Goal: Information Seeking & Learning: Learn about a topic

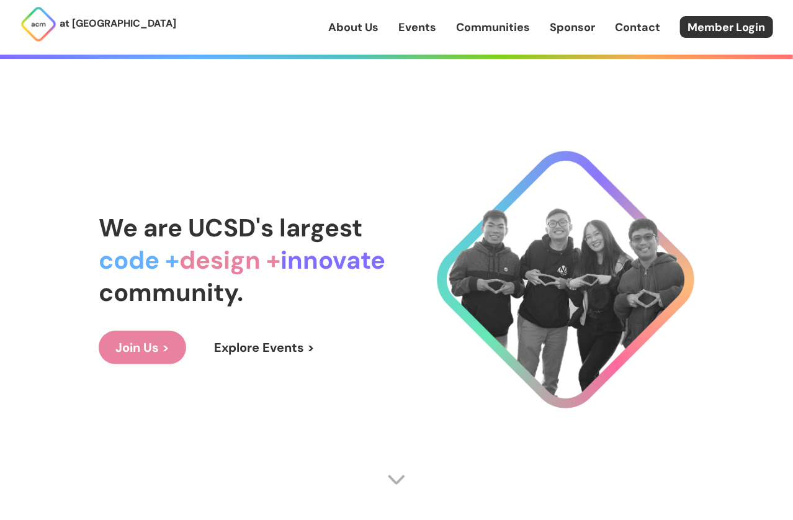
click at [148, 344] on link "Join Us >" at bounding box center [142, 347] width 87 height 33
click at [136, 344] on link "Join Us >" at bounding box center [142, 347] width 87 height 33
click at [256, 347] on link "Explore Events >" at bounding box center [264, 347] width 134 height 33
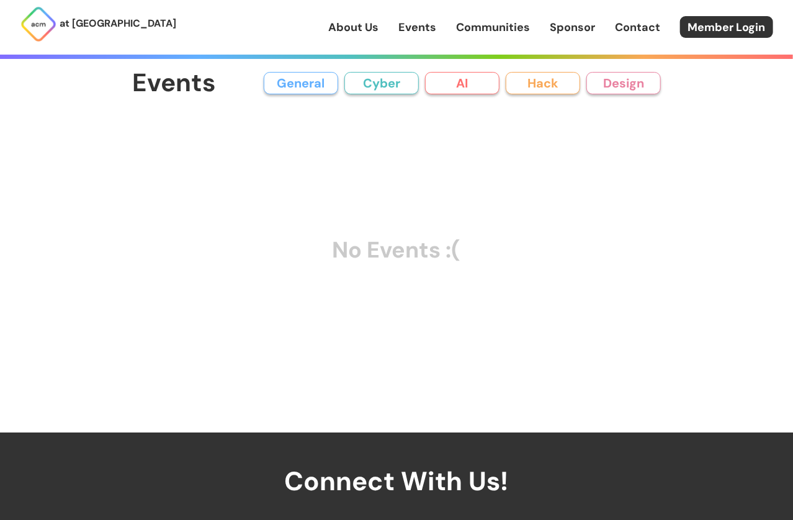
click at [466, 82] on button "AI" at bounding box center [462, 83] width 74 height 22
click at [366, 61] on div "Events General Cyber AI Hack Design All General AI Cyber Hack Design No Events …" at bounding box center [396, 216] width 595 height 432
click at [375, 81] on button "Cyber" at bounding box center [381, 83] width 74 height 22
click at [313, 82] on button "General" at bounding box center [301, 83] width 74 height 22
click at [567, 84] on button "Hack" at bounding box center [542, 83] width 74 height 22
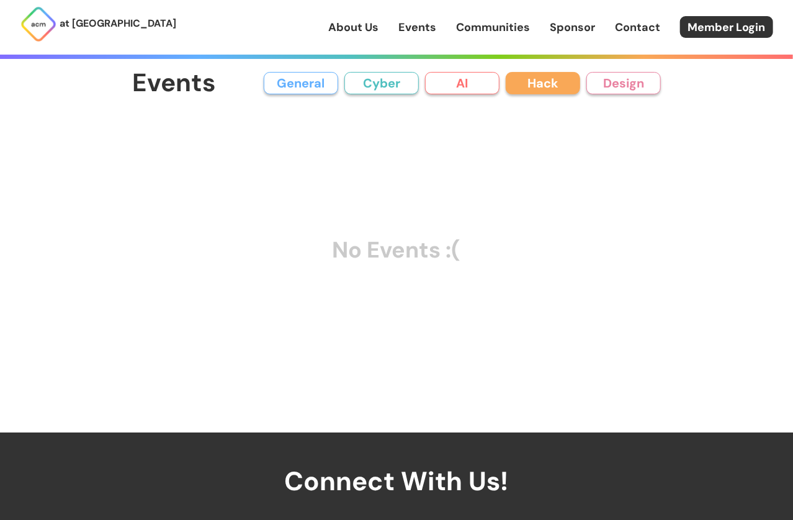
click at [631, 90] on button "Design" at bounding box center [623, 83] width 74 height 22
click at [337, 28] on link "About Us" at bounding box center [353, 27] width 50 height 16
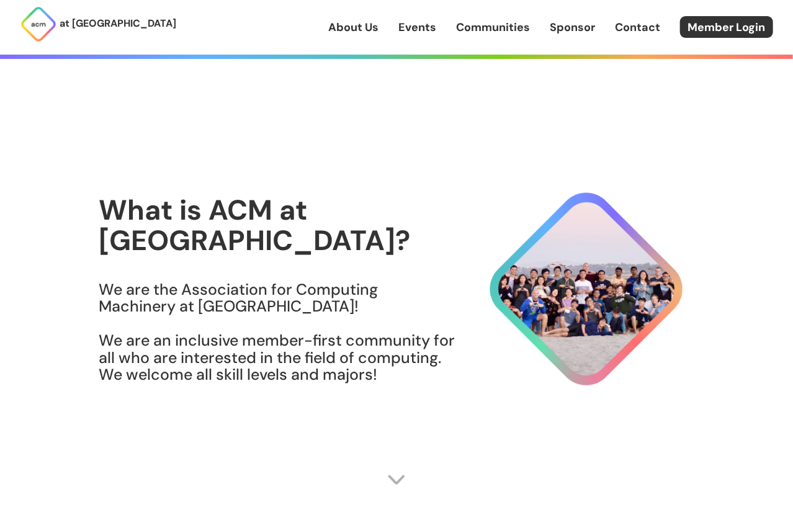
click at [392, 472] on img at bounding box center [396, 479] width 19 height 19
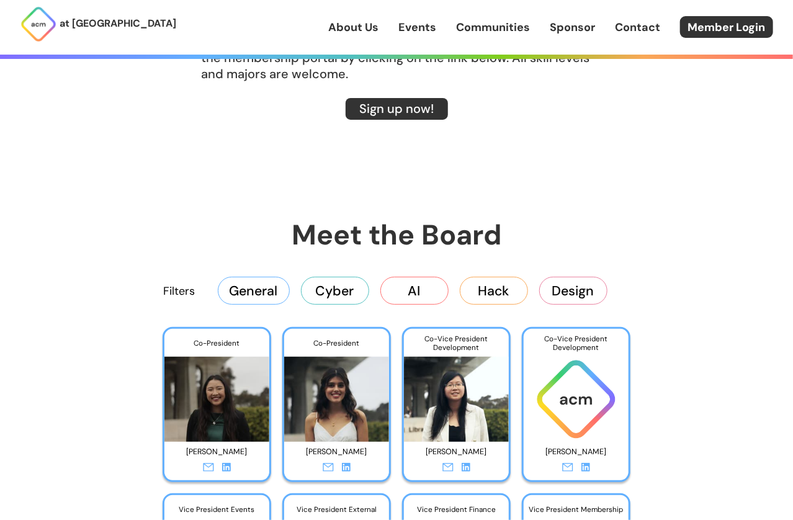
scroll to position [1916, 0]
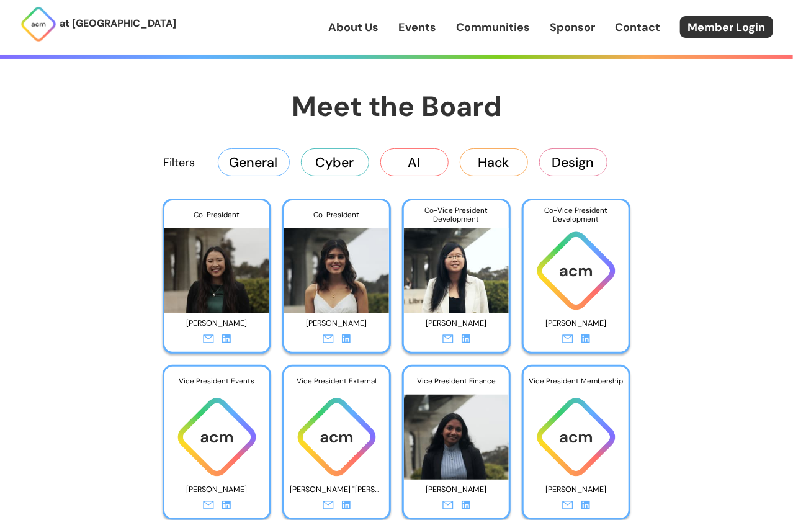
click at [225, 341] on icon at bounding box center [226, 338] width 9 height 9
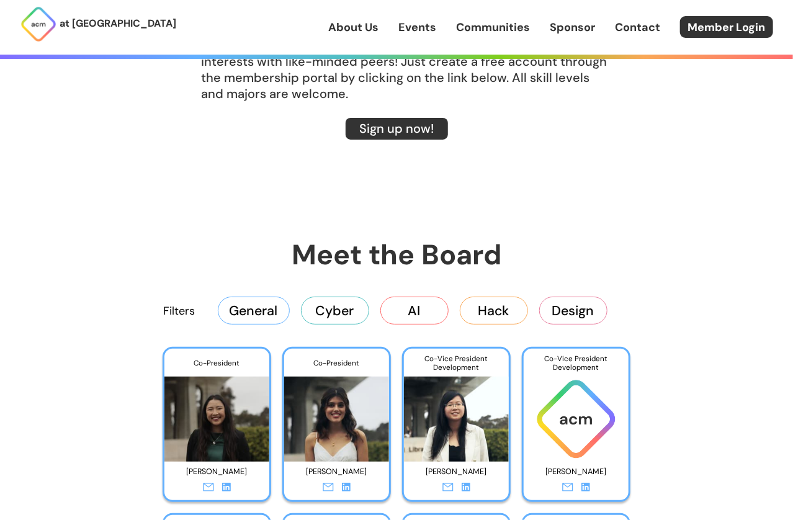
scroll to position [1773, 0]
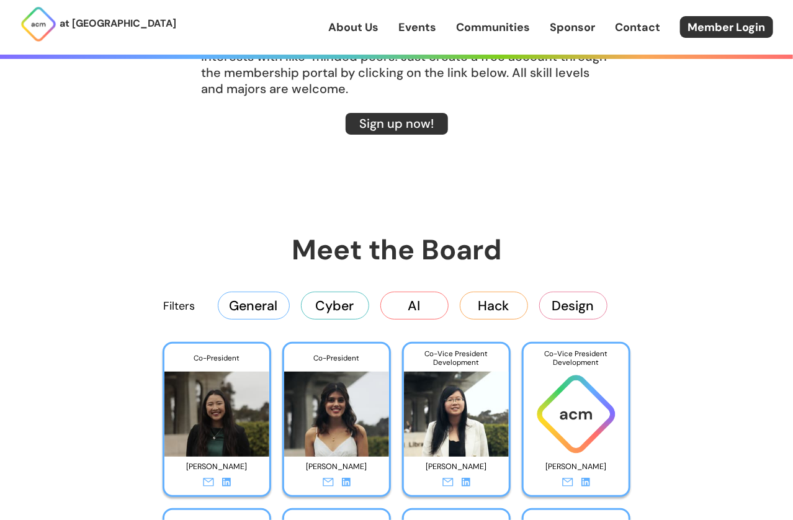
click at [434, 315] on button "AI" at bounding box center [414, 305] width 68 height 27
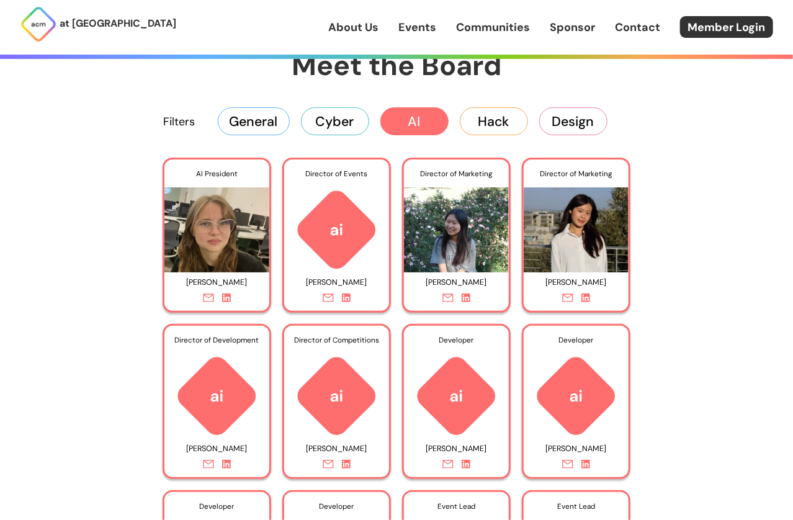
scroll to position [1871, 0]
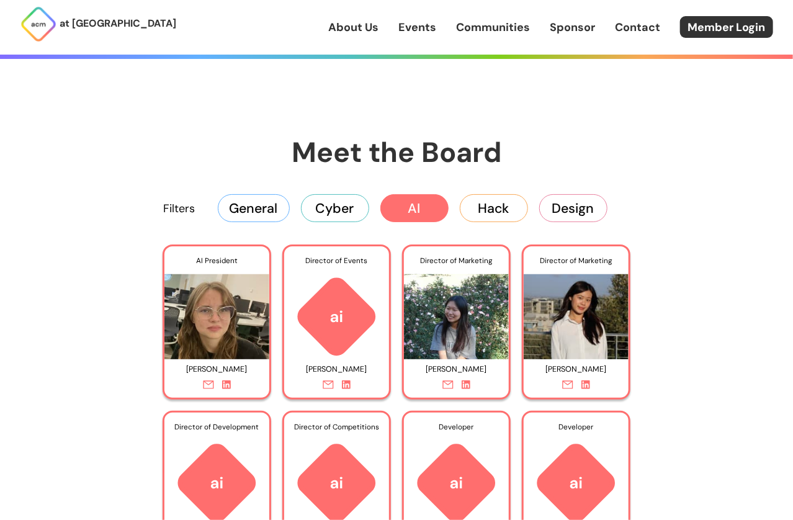
click at [258, 207] on button "General" at bounding box center [254, 207] width 72 height 27
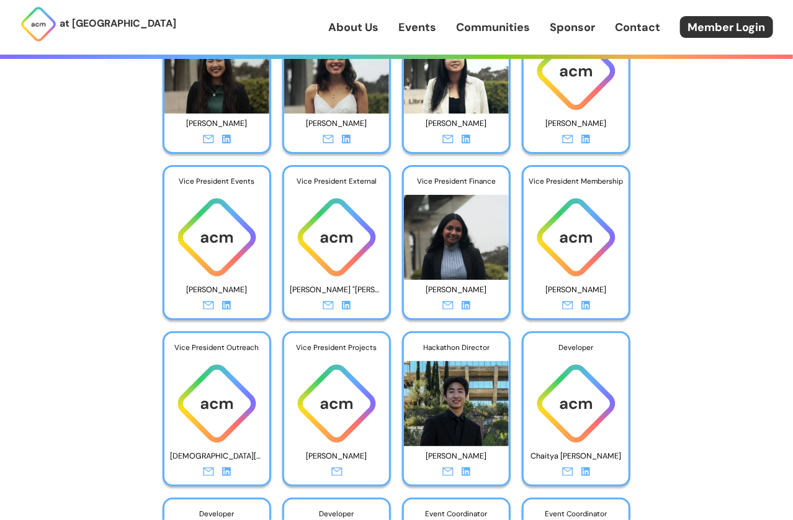
scroll to position [2085, 0]
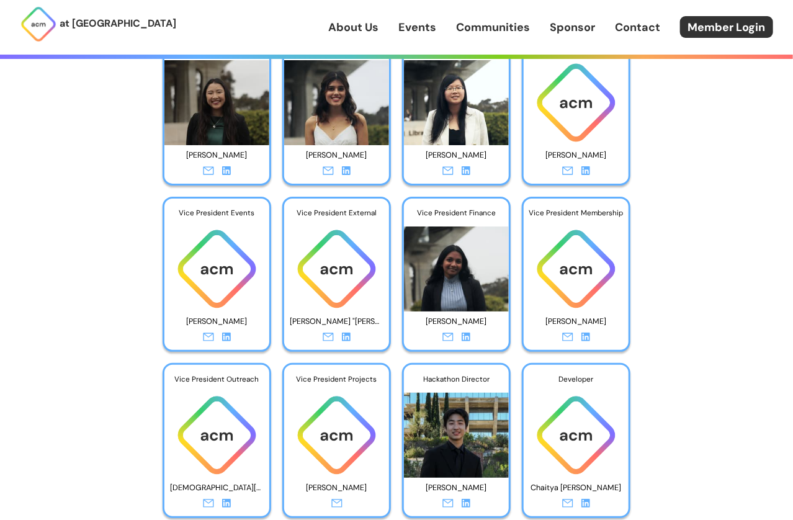
click at [345, 339] on icon at bounding box center [346, 336] width 9 height 9
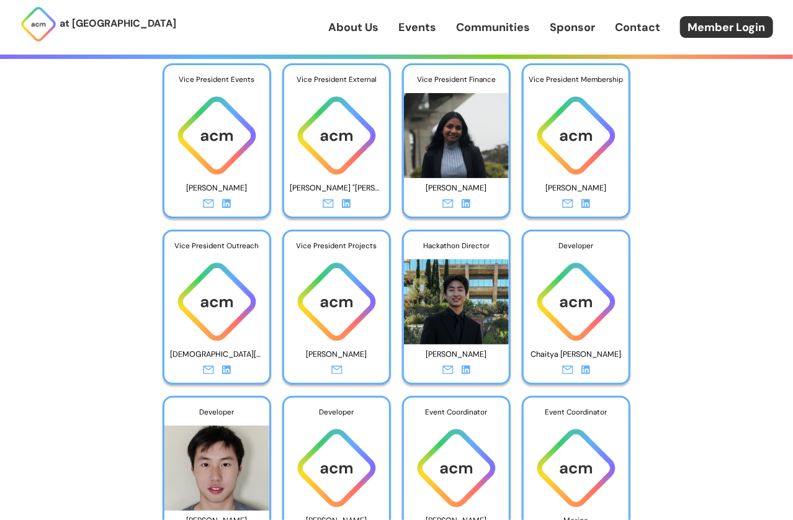
scroll to position [2216, 0]
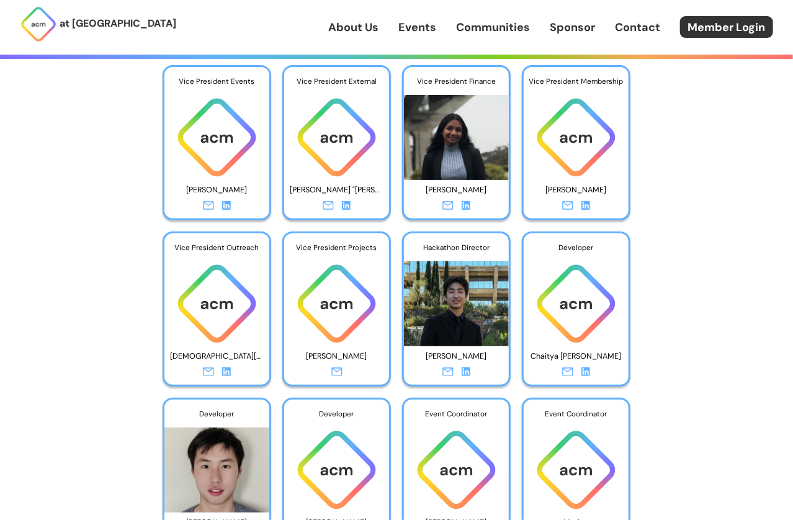
click at [466, 370] on icon at bounding box center [465, 371] width 9 height 9
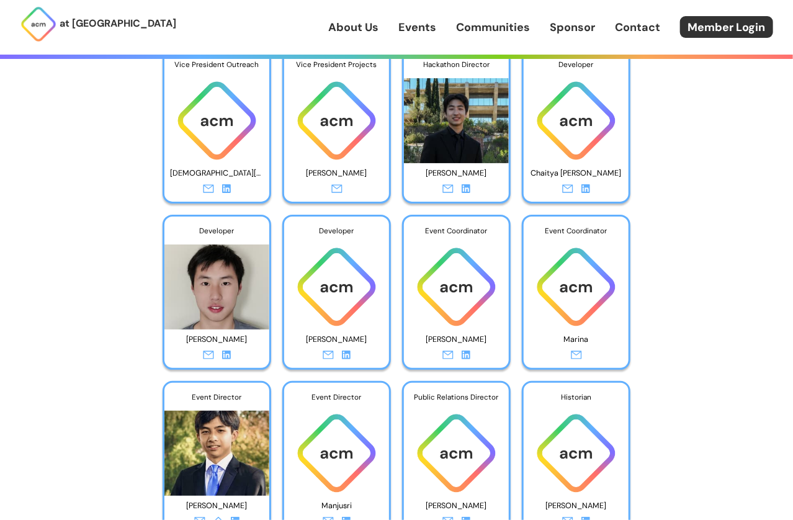
scroll to position [2400, 0]
